Goal: Task Accomplishment & Management: Use online tool/utility

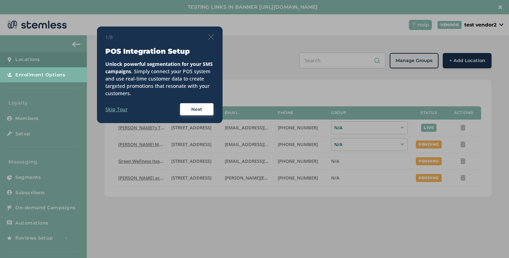
click at [213, 43] on div "1/8 POS Integration Setup Unlock powerful segmentation for your SMS campaigns .…" at bounding box center [159, 75] width 109 height 83
click at [213, 40] on div "1/8" at bounding box center [159, 37] width 109 height 7
click at [213, 38] on img at bounding box center [211, 37] width 6 height 6
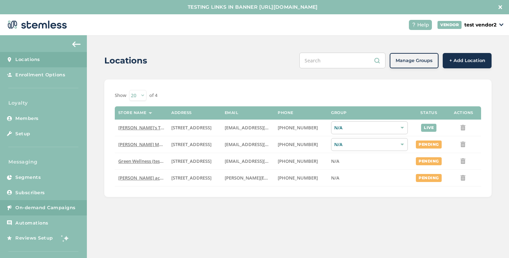
click at [56, 210] on span "On-demand Campaigns" at bounding box center [45, 208] width 60 height 7
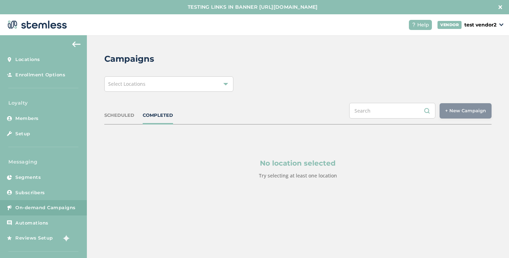
click at [212, 85] on div "Select Locations" at bounding box center [168, 83] width 129 height 15
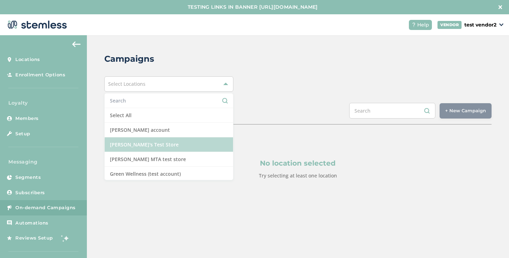
click at [155, 144] on li "[PERSON_NAME]'s Test Store" at bounding box center [169, 144] width 128 height 15
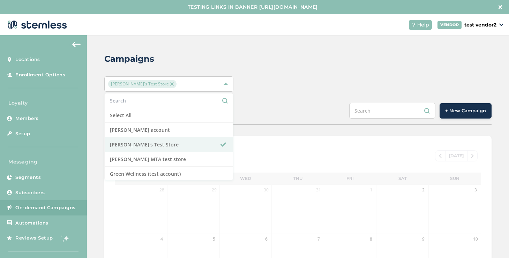
click at [323, 114] on div "SCHEDULED COMPLETED + New Campaign" at bounding box center [297, 114] width 387 height 22
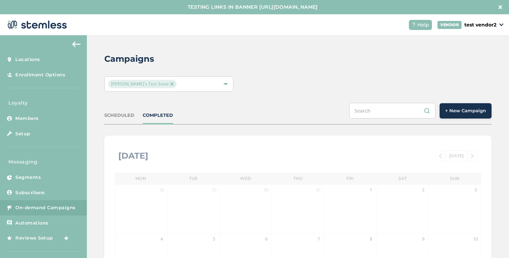
click at [445, 109] on span "+ New Campaign" at bounding box center [465, 110] width 41 height 7
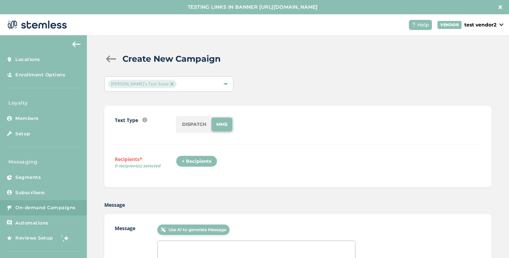
click at [192, 127] on li "DISPATCH" at bounding box center [194, 125] width 34 height 14
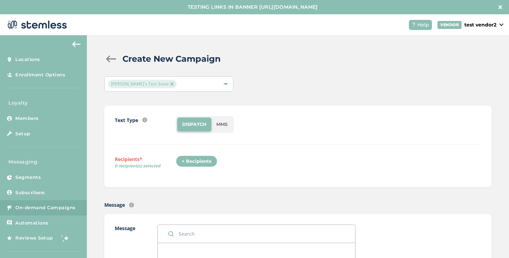
click at [192, 160] on div "+ Recipients" at bounding box center [197, 162] width 42 height 12
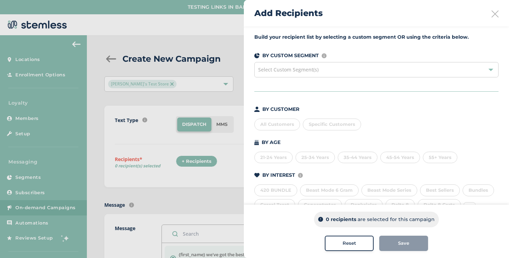
click at [315, 127] on span "Specific Customers" at bounding box center [332, 124] width 46 height 6
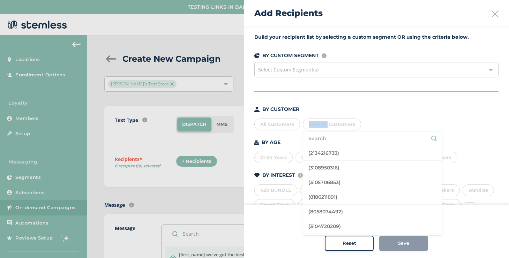
click at [315, 127] on span "Specific Customers" at bounding box center [332, 124] width 46 height 6
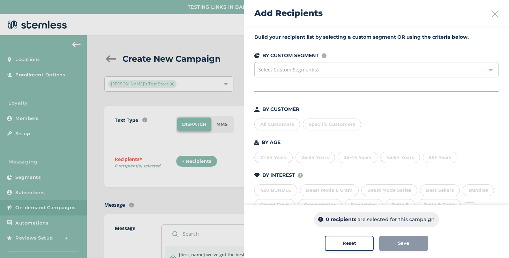
click at [280, 127] on div "All Customers" at bounding box center [277, 125] width 46 height 12
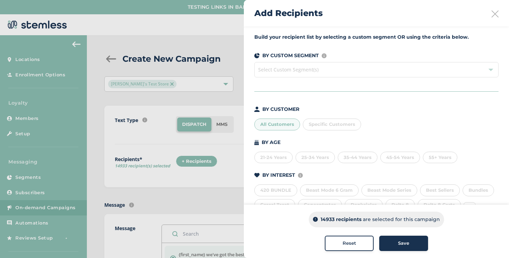
click at [280, 127] on div "All Customers" at bounding box center [277, 125] width 46 height 12
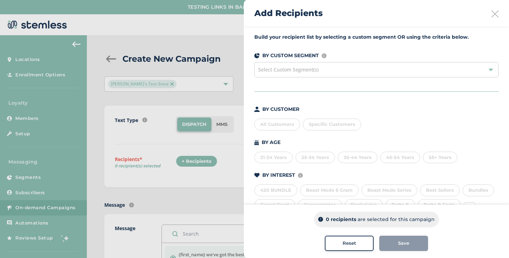
click at [310, 124] on span "Specific Customers" at bounding box center [332, 124] width 46 height 6
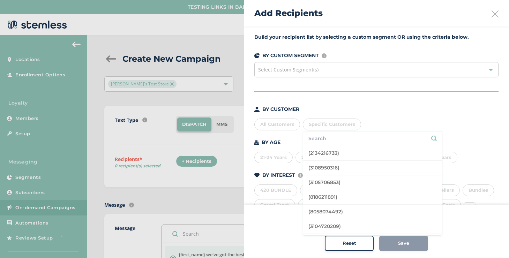
click at [322, 139] on input "text" at bounding box center [372, 138] width 128 height 7
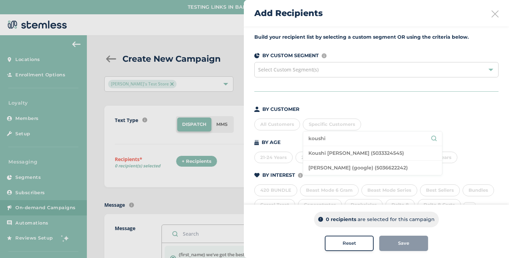
click at [324, 151] on li "Koushi [PERSON_NAME] (5033324545)" at bounding box center [372, 153] width 139 height 15
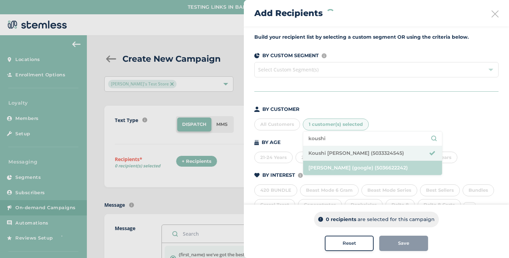
click at [326, 162] on li "[PERSON_NAME] (google) (5036622242)" at bounding box center [372, 168] width 139 height 14
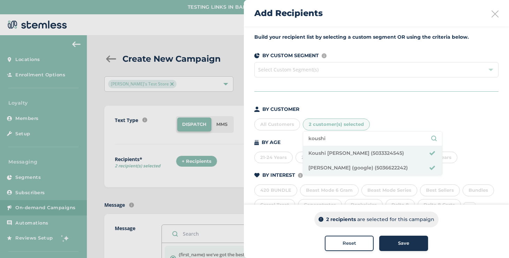
click at [320, 139] on input "koushi" at bounding box center [372, 138] width 128 height 7
type input "[PERSON_NAME]"
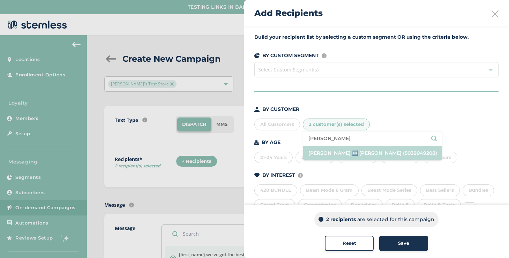
click at [330, 153] on li "[PERSON_NAME] ↔️ [PERSON_NAME] (5038049208)" at bounding box center [372, 153] width 139 height 14
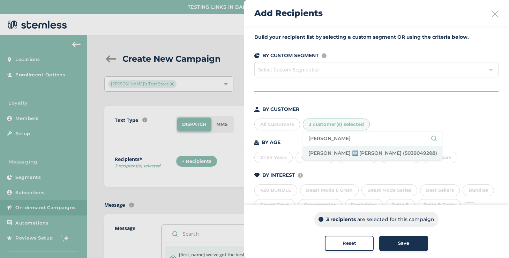
click at [387, 247] on div "Save" at bounding box center [404, 243] width 38 height 7
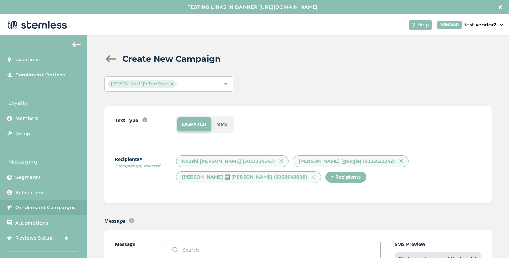
scroll to position [238, 0]
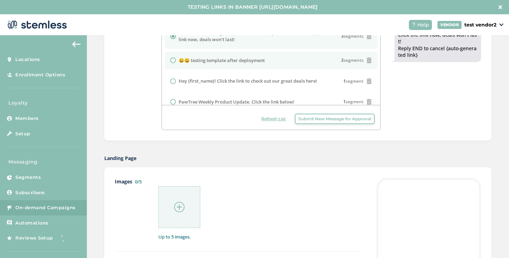
click at [245, 62] on label "😀😀 testing template after deployment" at bounding box center [222, 60] width 86 height 7
radio input "false"
radio input "true"
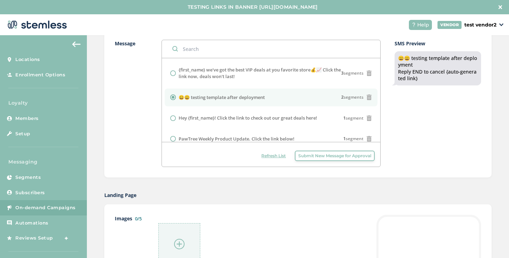
scroll to position [200, 0]
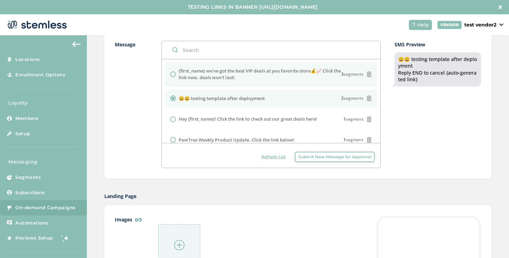
click at [223, 77] on label "{first_name} we've got the best VIP deals at you favorite store💰📈 Click the lin…" at bounding box center [260, 75] width 163 height 14
radio input "true"
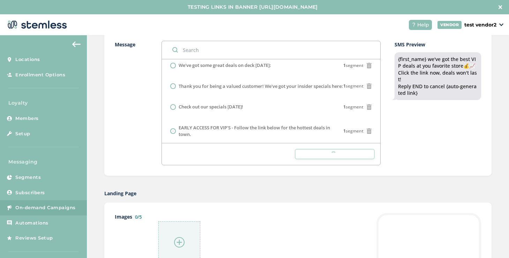
scroll to position [303, 0]
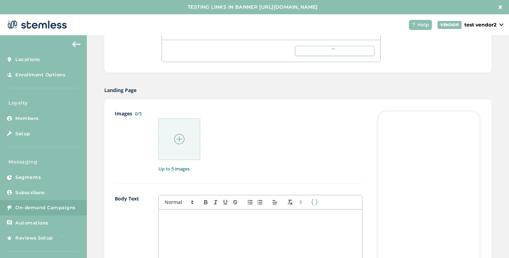
click at [185, 142] on div at bounding box center [179, 139] width 42 height 42
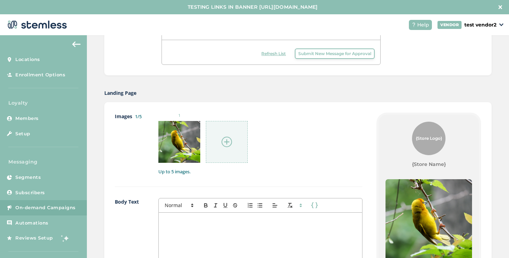
scroll to position [474, 0]
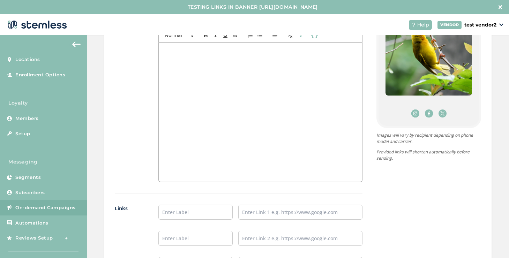
click at [211, 119] on div at bounding box center [260, 112] width 203 height 139
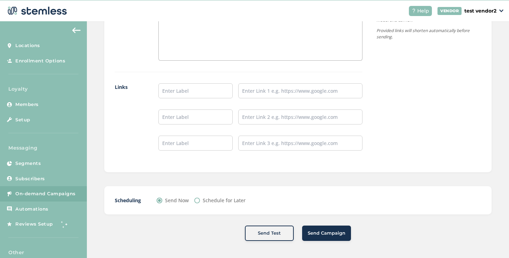
scroll to position [14, 0]
click at [312, 229] on button "Send Campaign" at bounding box center [326, 232] width 49 height 15
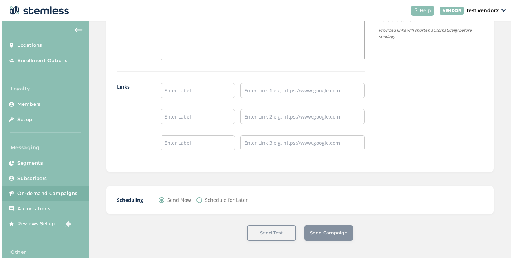
scroll to position [0, 0]
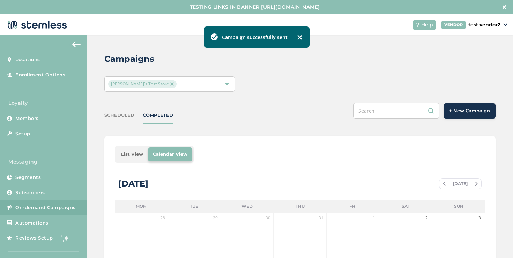
click at [298, 38] on img at bounding box center [300, 38] width 6 height 6
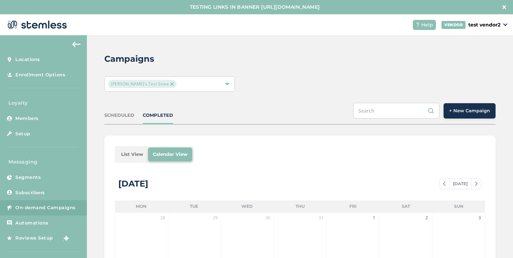
click at [128, 158] on li "List View" at bounding box center [132, 155] width 32 height 14
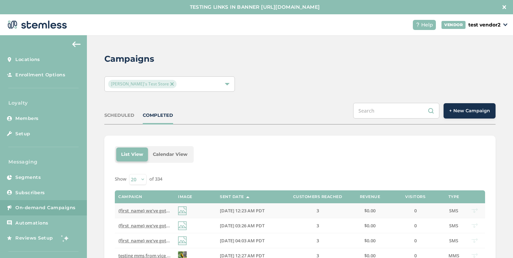
click at [144, 212] on span "{first_name} we've got the best VIP deals at you favorite store💰📈 Click the lin…" at bounding box center [249, 211] width 263 height 6
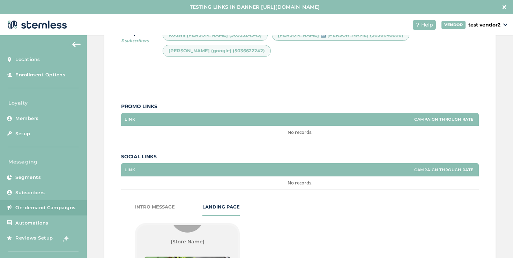
scroll to position [136, 0]
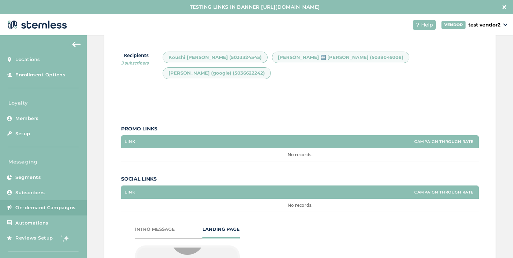
click at [152, 226] on div "INTRO MESSAGE" at bounding box center [155, 229] width 40 height 7
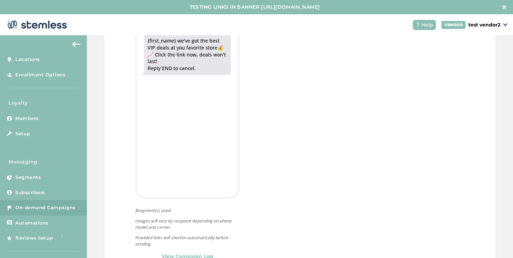
scroll to position [357, 0]
click at [180, 253] on link "View Campaign Log" at bounding box center [188, 256] width 52 height 7
